Goal: Task Accomplishment & Management: Use online tool/utility

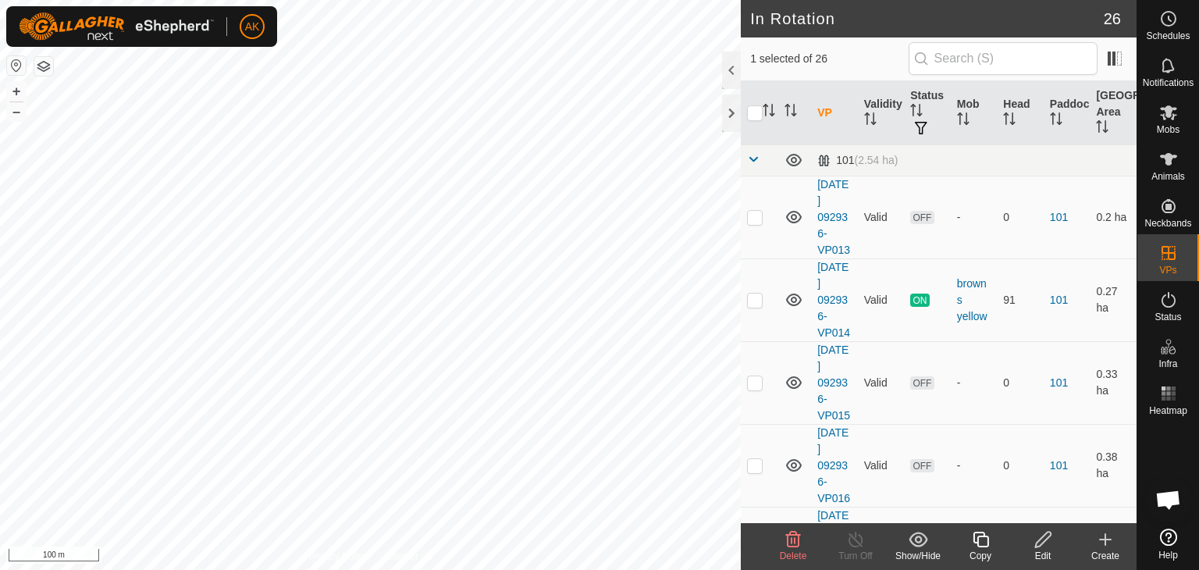
click at [784, 539] on icon at bounding box center [793, 539] width 19 height 19
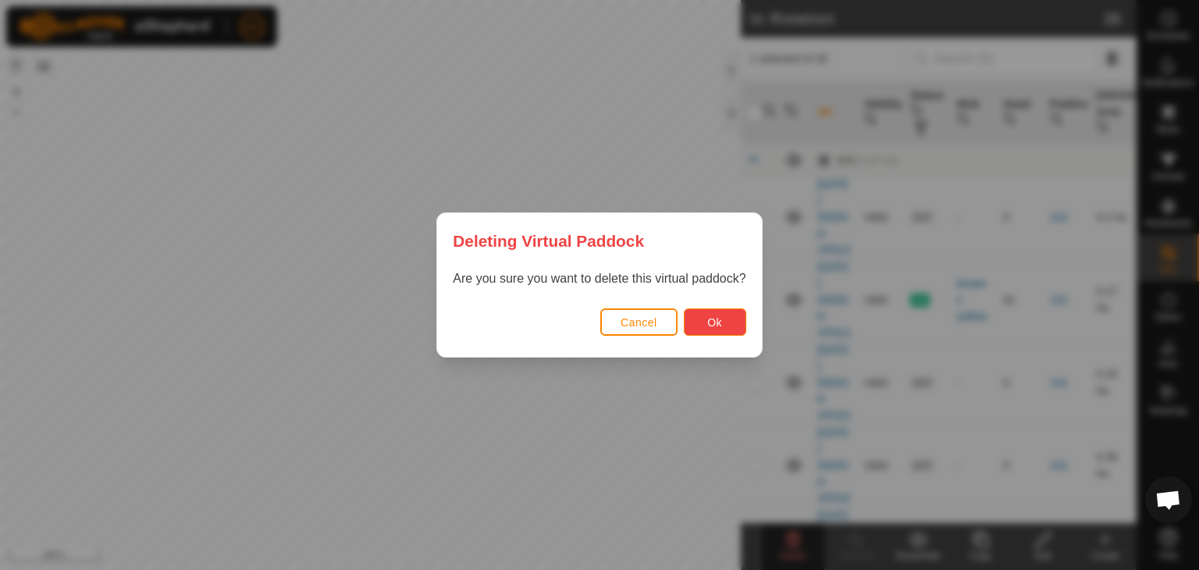
click at [726, 322] on button "Ok" at bounding box center [715, 321] width 62 height 27
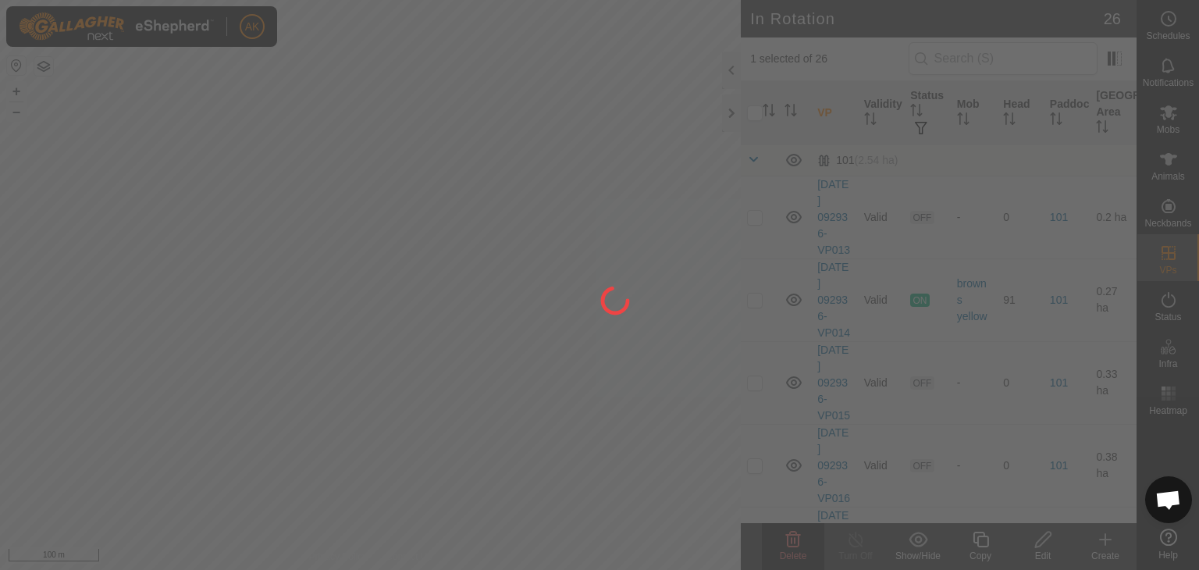
checkbox input "false"
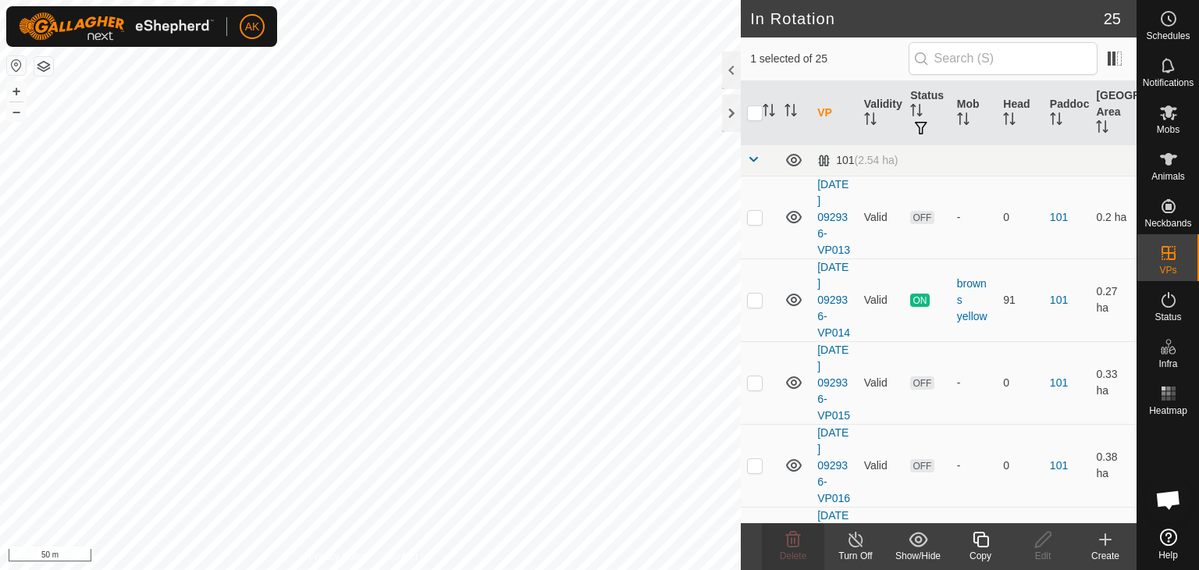
checkbox input "false"
click at [785, 530] on icon at bounding box center [793, 539] width 19 height 19
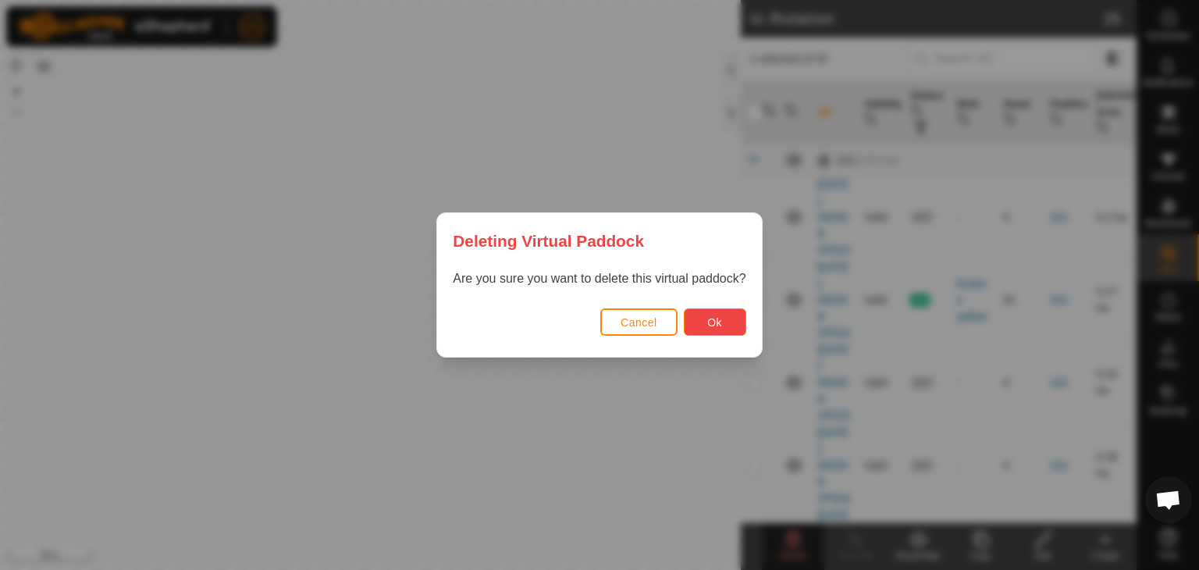
click at [703, 329] on button "Ok" at bounding box center [715, 321] width 62 height 27
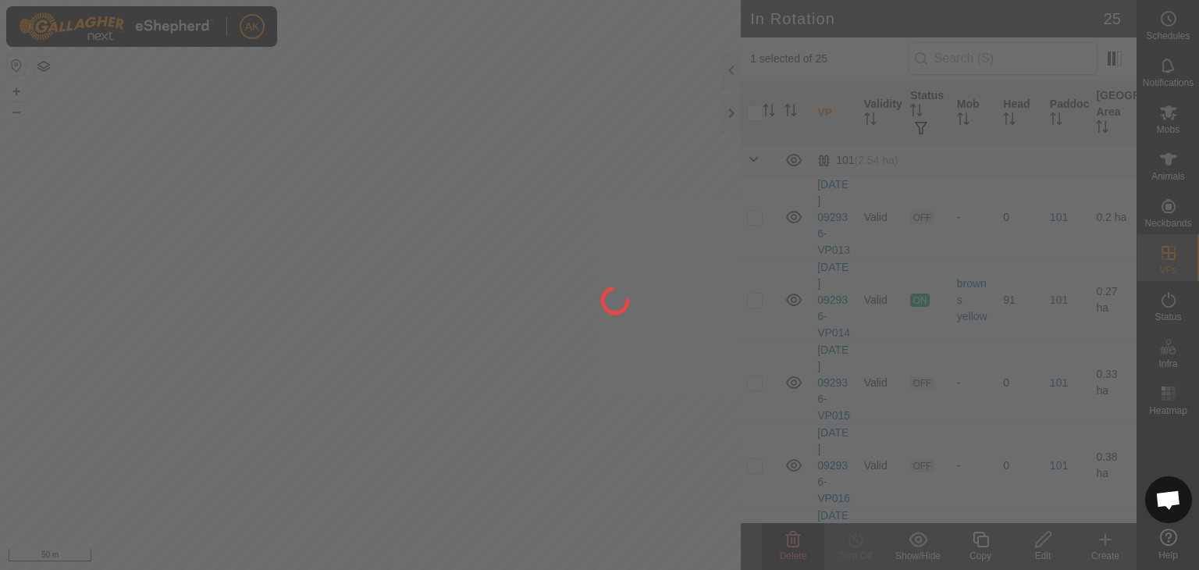
checkbox input "false"
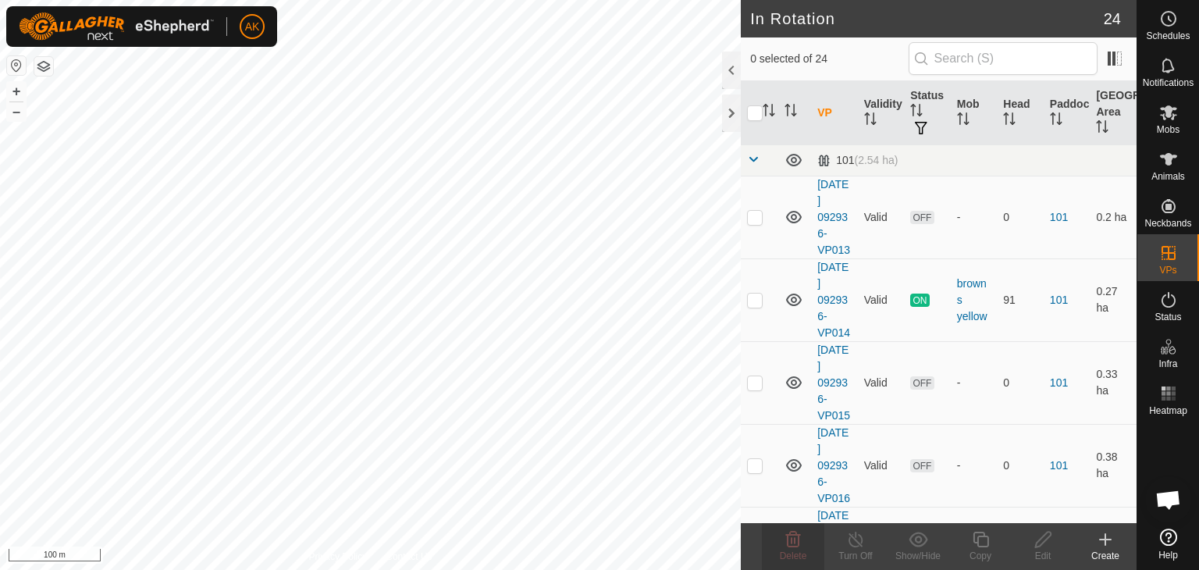
checkbox input "true"
click at [789, 543] on icon at bounding box center [793, 539] width 19 height 19
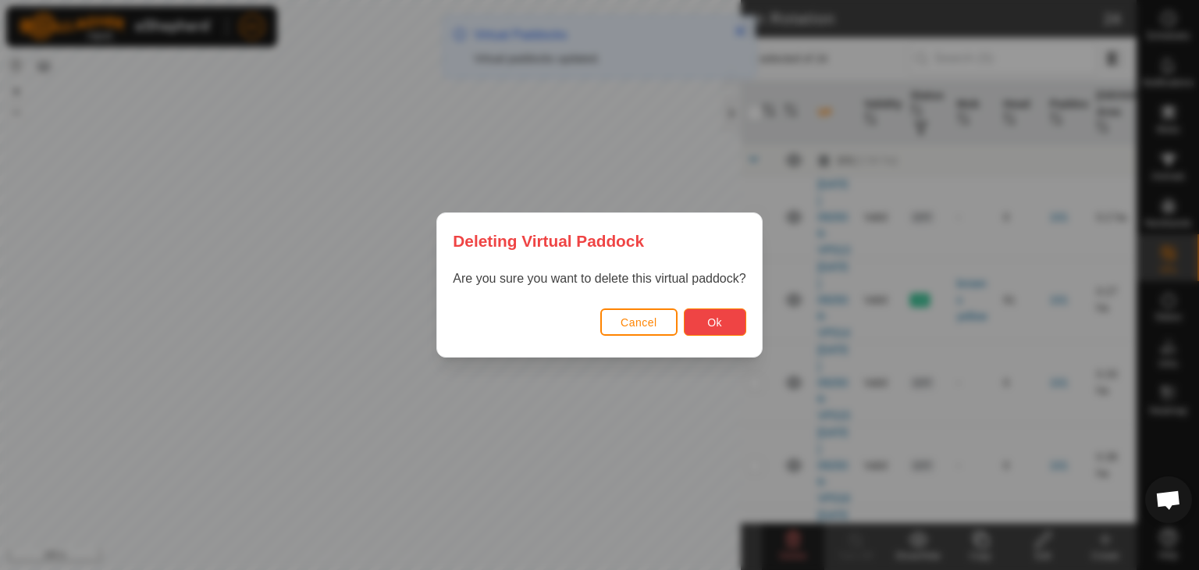
click at [718, 325] on span "Ok" at bounding box center [714, 322] width 15 height 12
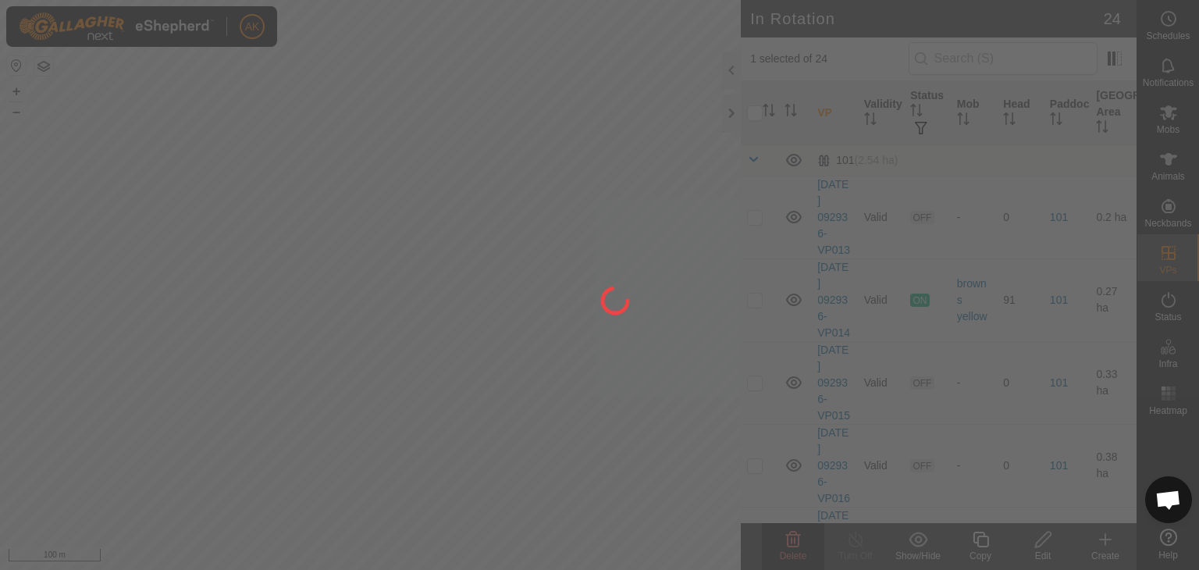
checkbox input "false"
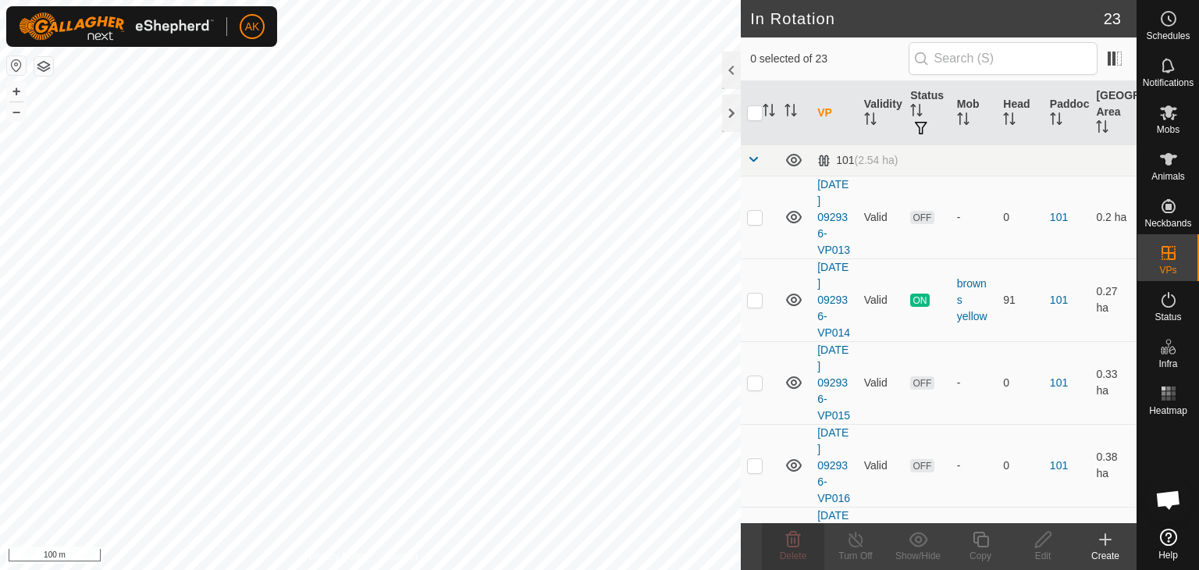
checkbox input "true"
click at [792, 538] on icon at bounding box center [793, 539] width 19 height 19
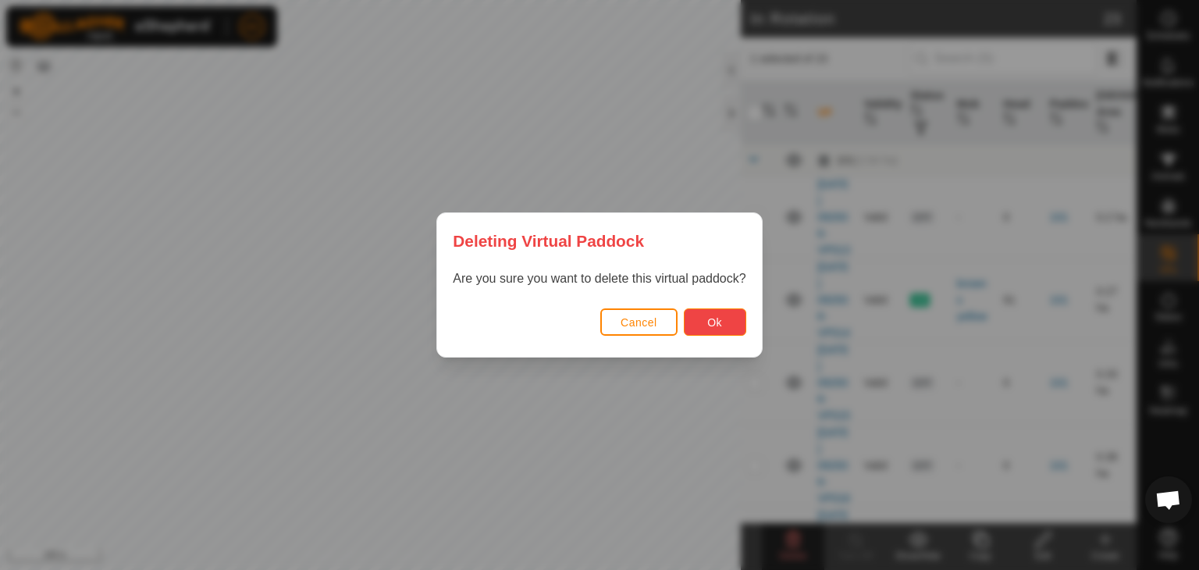
click at [722, 322] on button "Ok" at bounding box center [715, 321] width 62 height 27
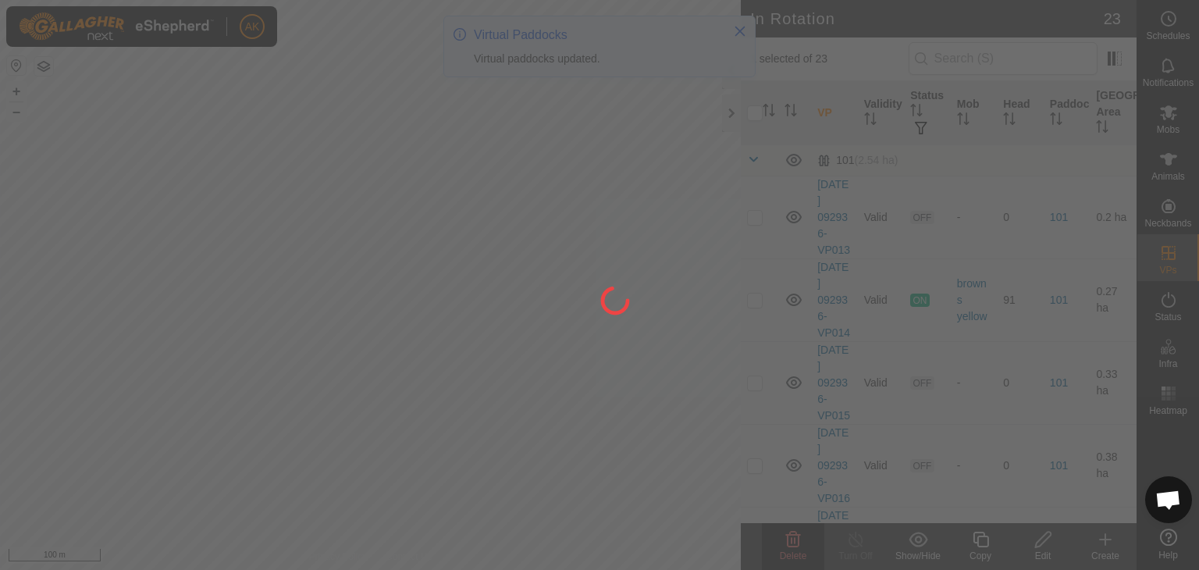
checkbox input "false"
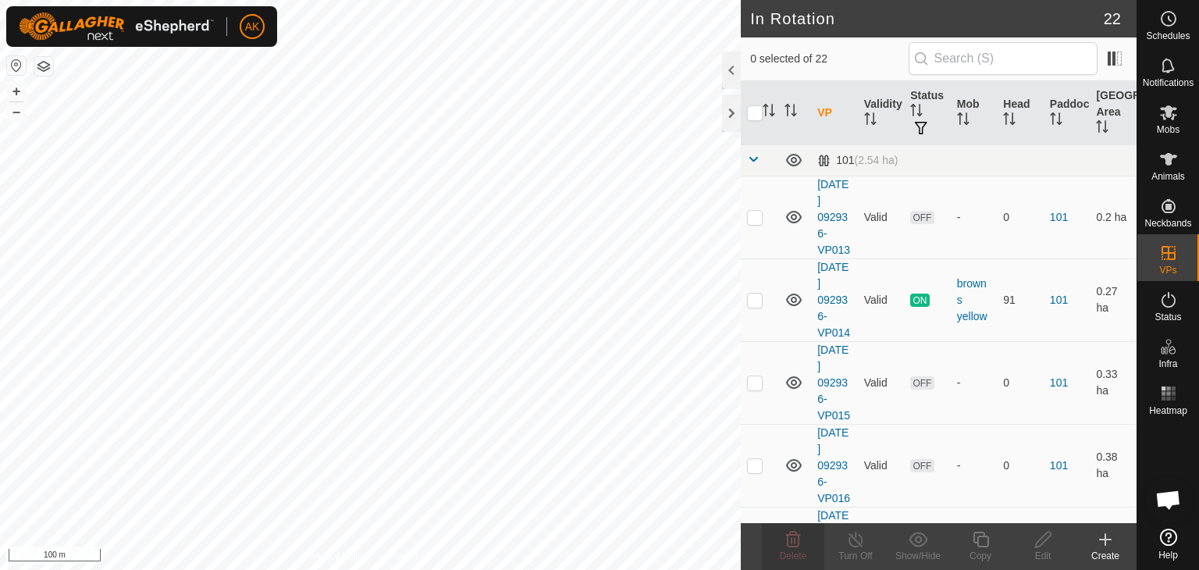
checkbox input "true"
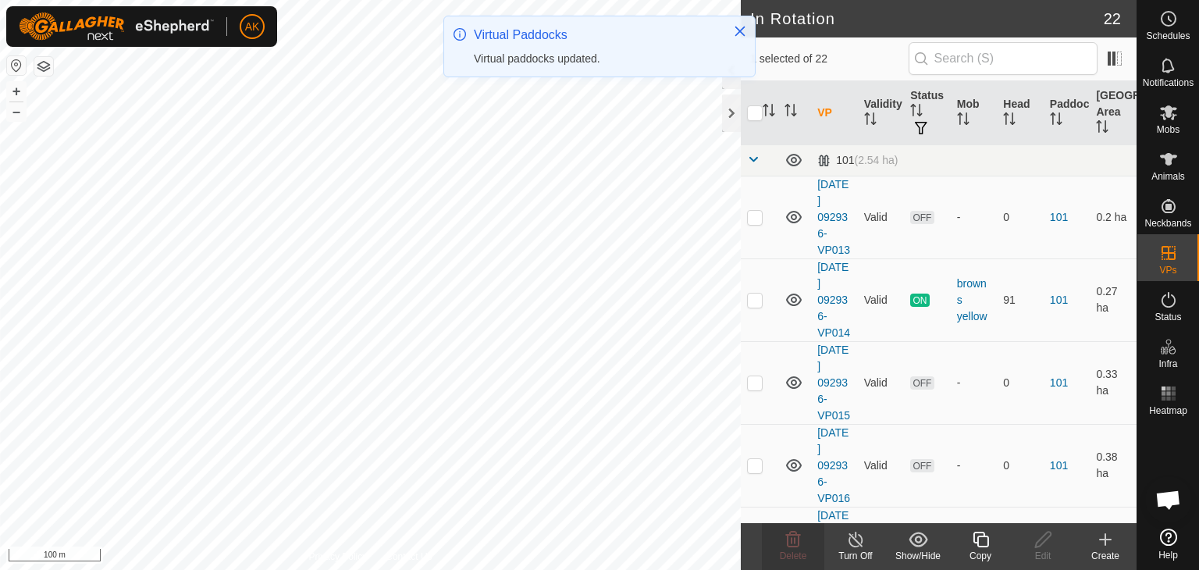
click at [983, 536] on icon at bounding box center [981, 540] width 16 height 16
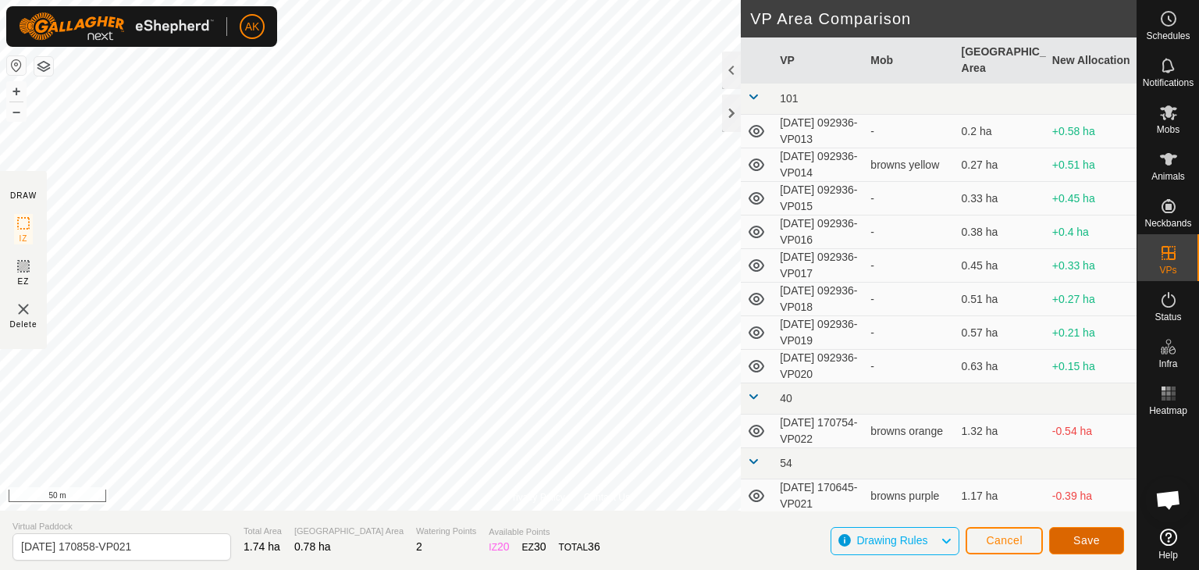
click at [1098, 539] on span "Save" at bounding box center [1086, 540] width 27 height 12
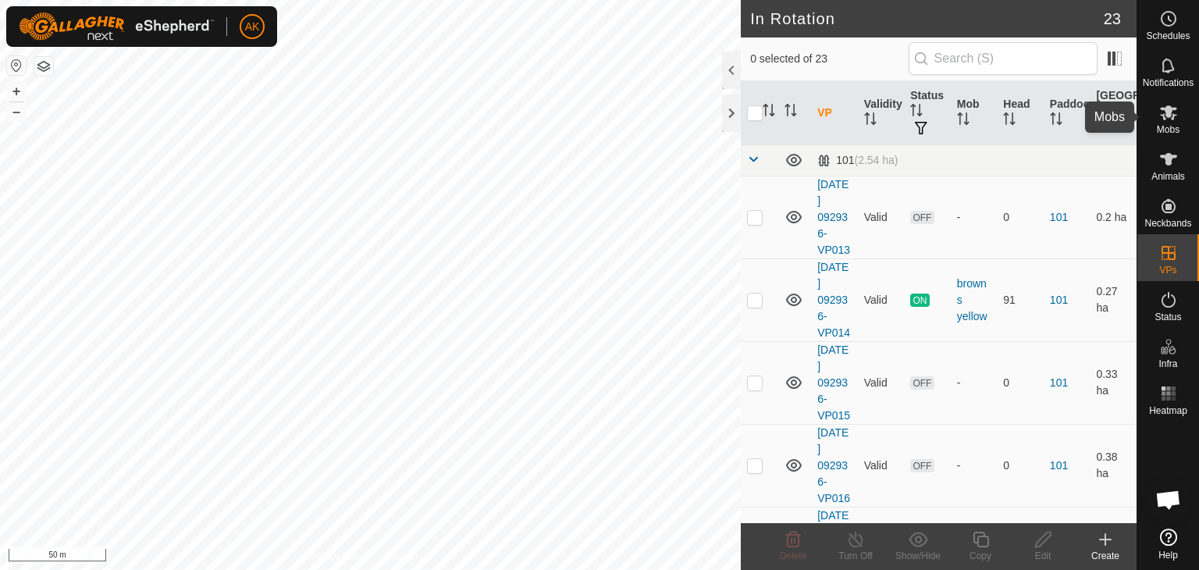
click at [1165, 118] on icon at bounding box center [1168, 112] width 17 height 15
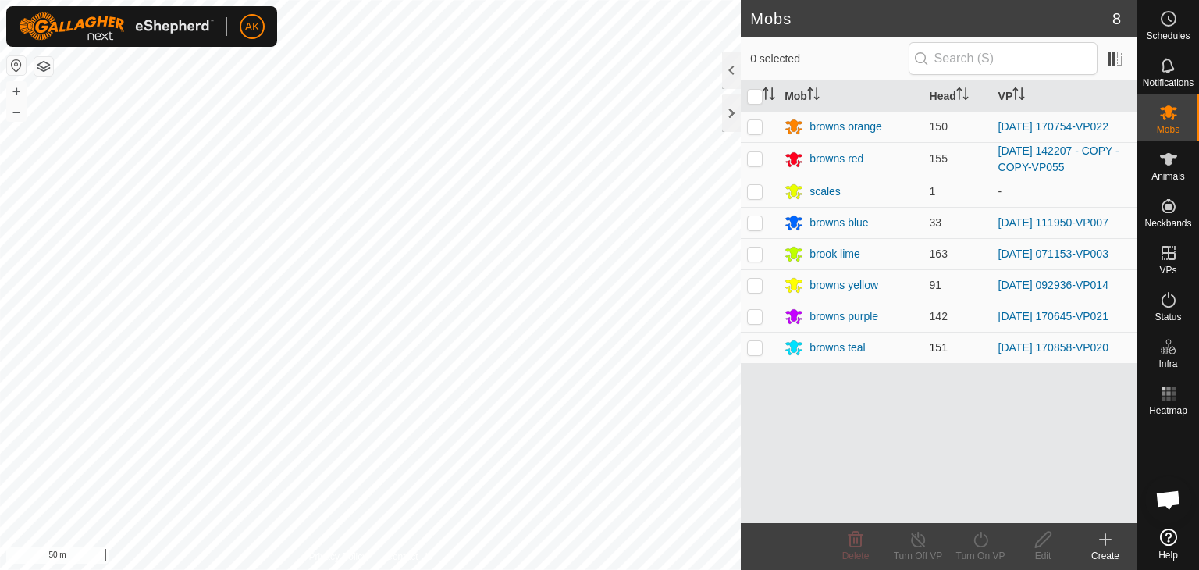
click at [749, 344] on p-checkbox at bounding box center [755, 347] width 16 height 12
checkbox input "true"
click at [978, 540] on icon at bounding box center [981, 539] width 20 height 19
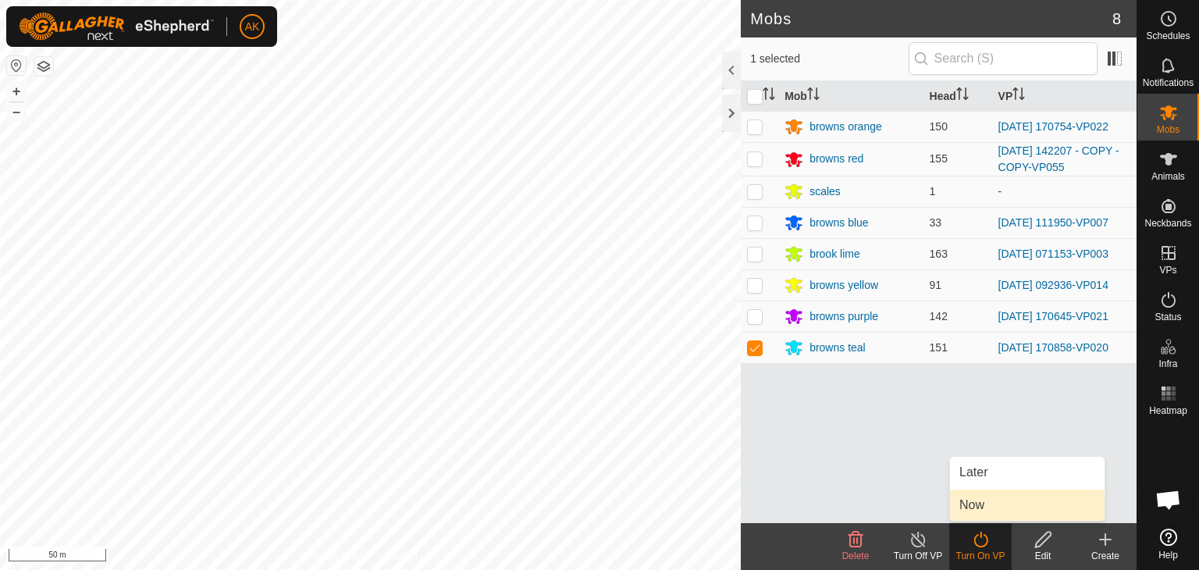
click at [974, 510] on link "Now" at bounding box center [1027, 504] width 155 height 31
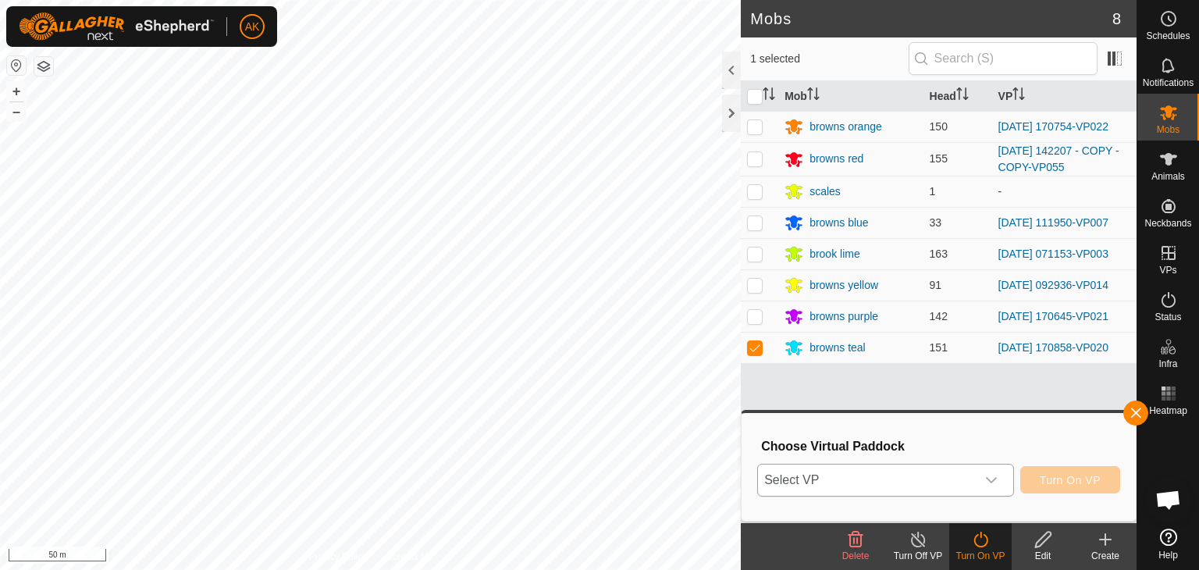
click at [957, 479] on span "Select VP" at bounding box center [867, 479] width 218 height 31
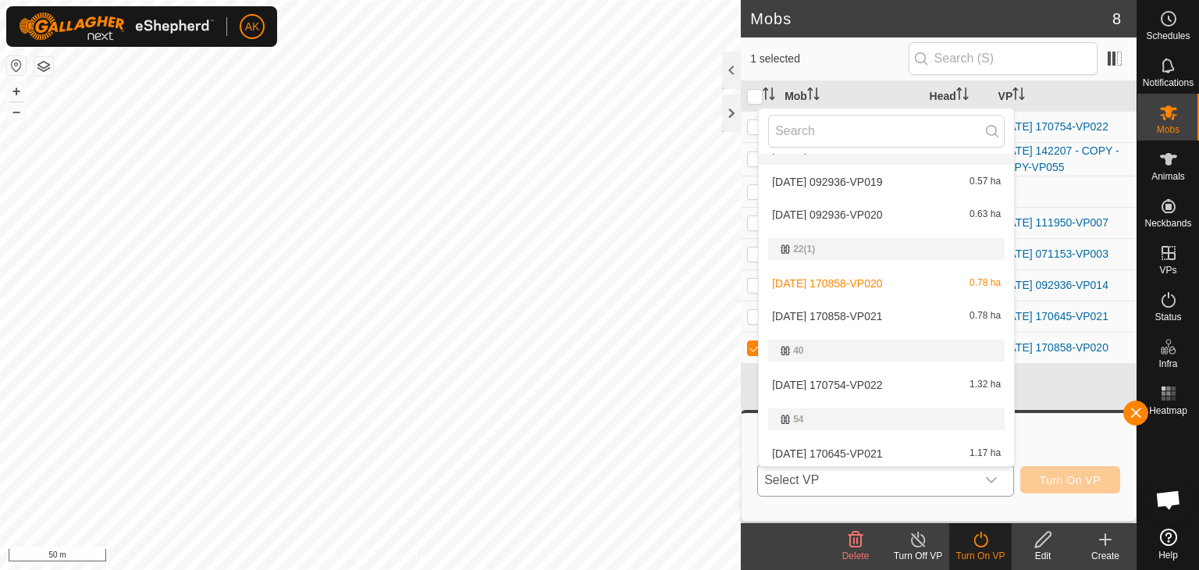
scroll to position [234, 0]
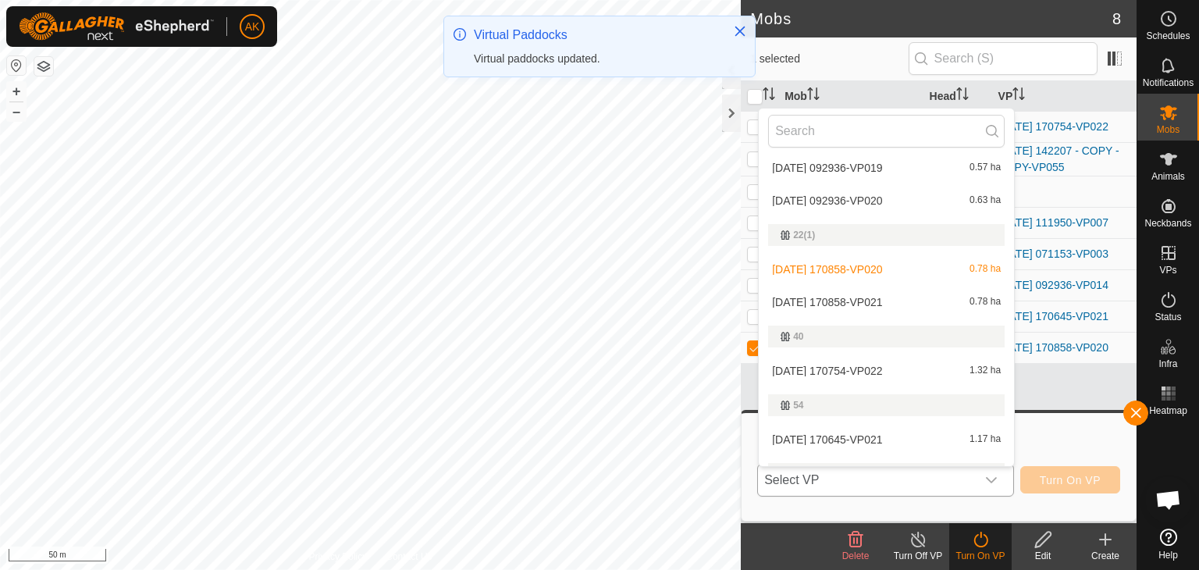
click at [859, 297] on li "2025-08-24 170858-VP021 0.78 ha" at bounding box center [886, 302] width 255 height 31
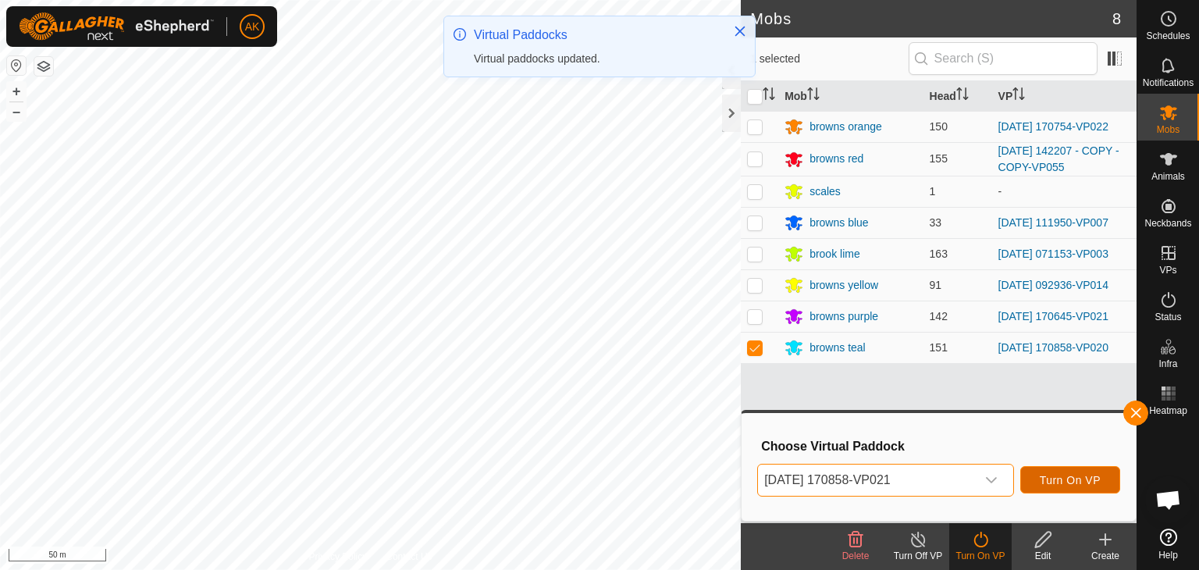
click at [1068, 482] on span "Turn On VP" at bounding box center [1070, 480] width 61 height 12
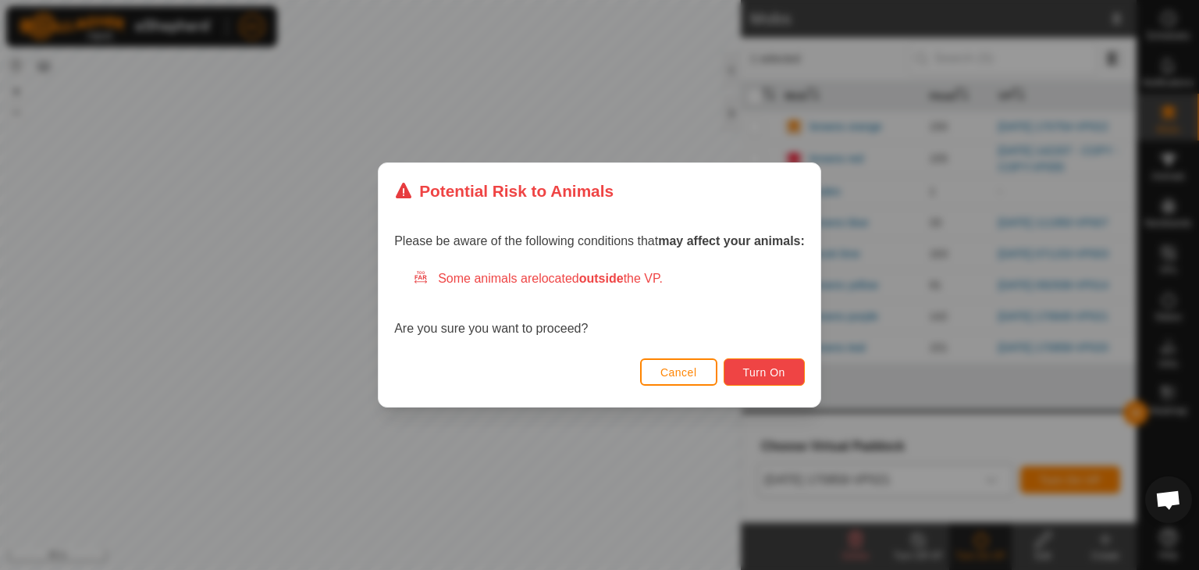
click at [763, 374] on span "Turn On" at bounding box center [764, 372] width 42 height 12
